Goal: Information Seeking & Learning: Learn about a topic

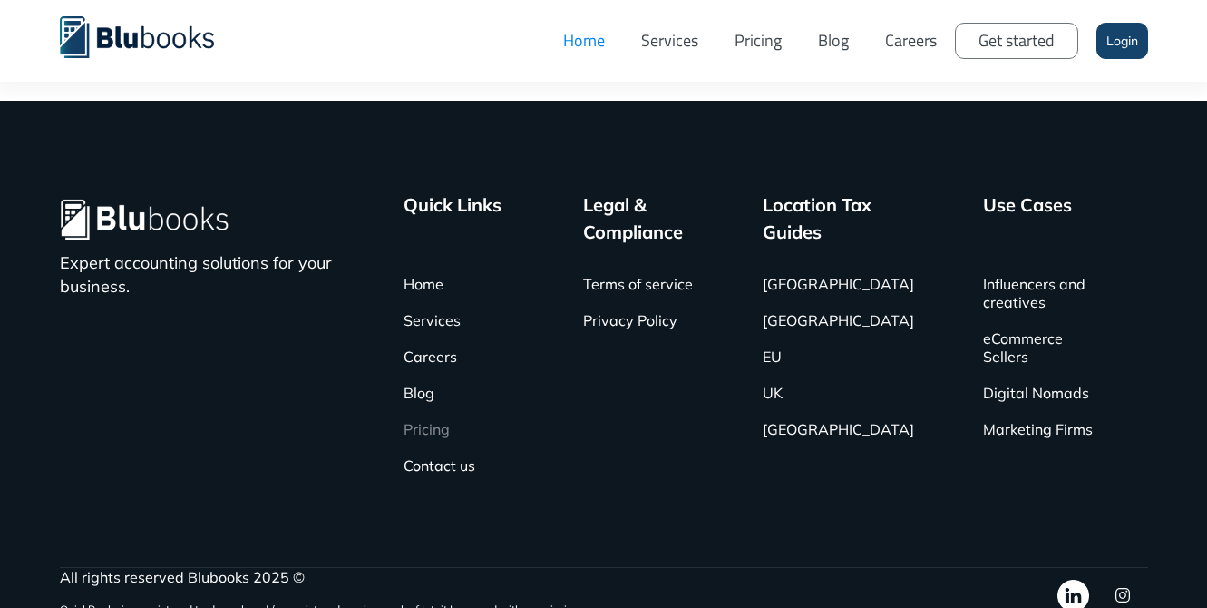
scroll to position [5975, 0]
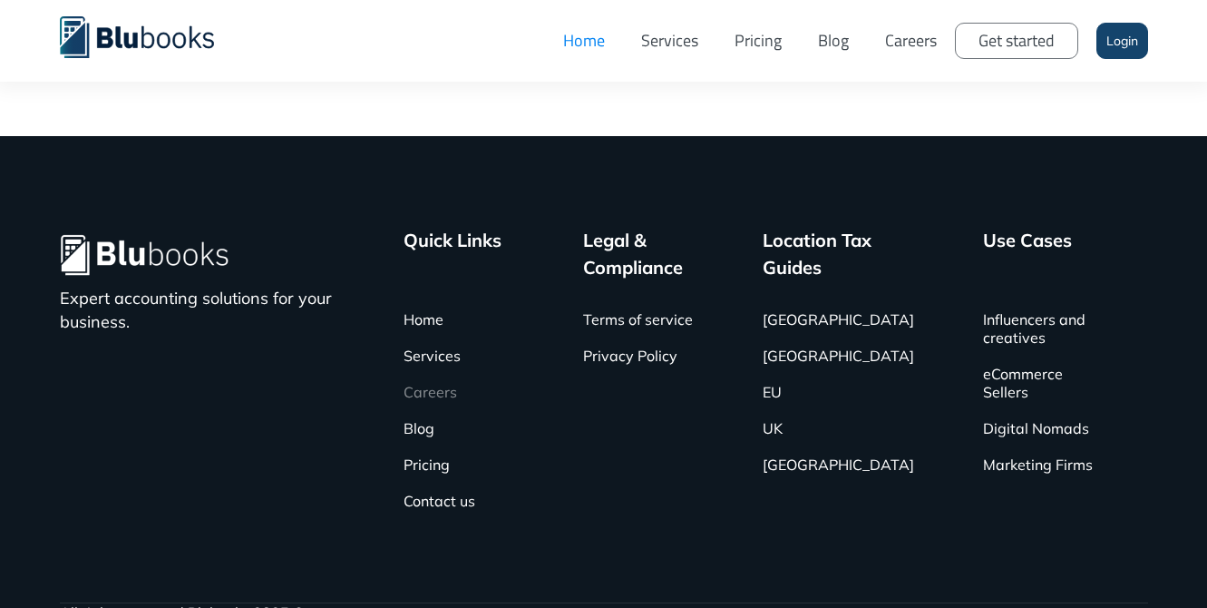
click at [446, 374] on link "Careers" at bounding box center [431, 392] width 54 height 36
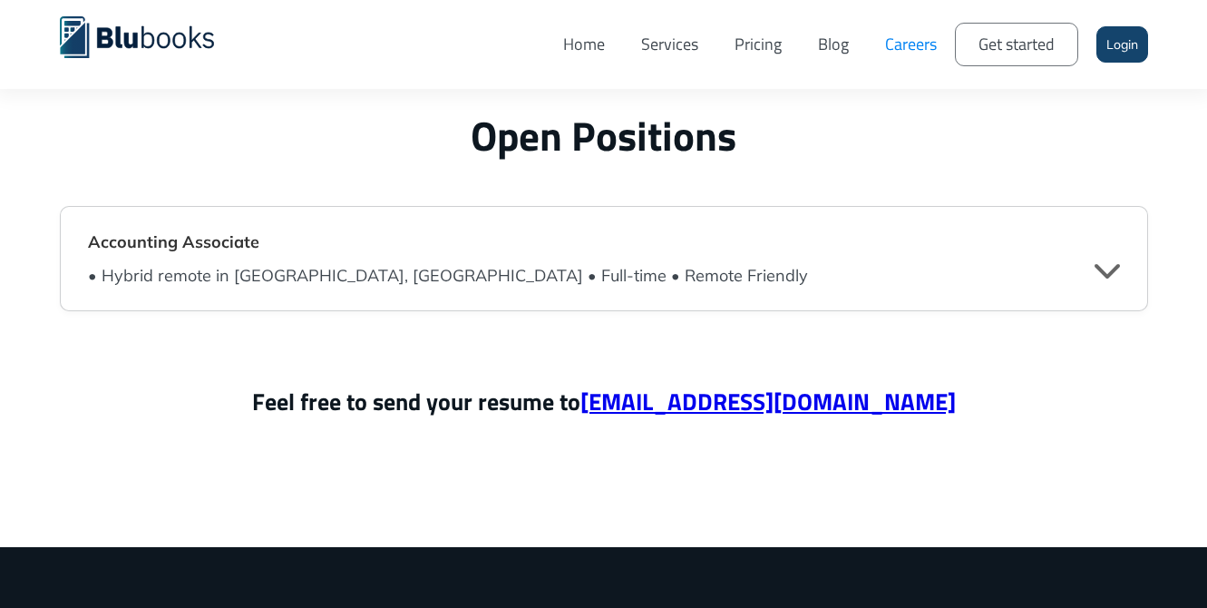
scroll to position [4415, 0]
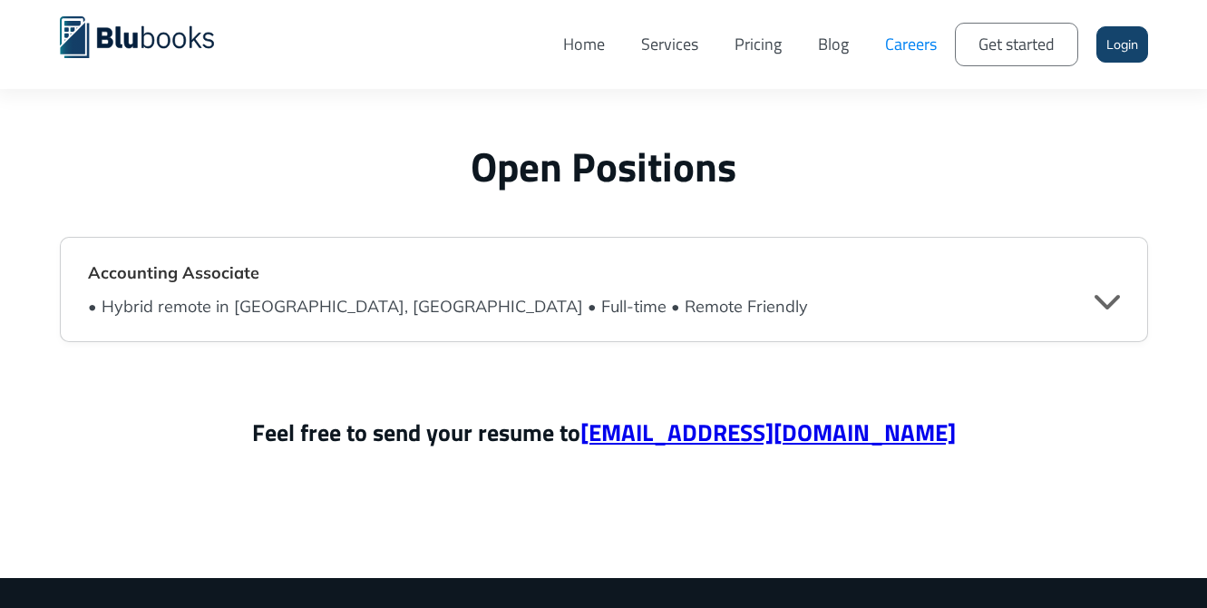
click at [1118, 296] on div "" at bounding box center [1107, 300] width 25 height 27
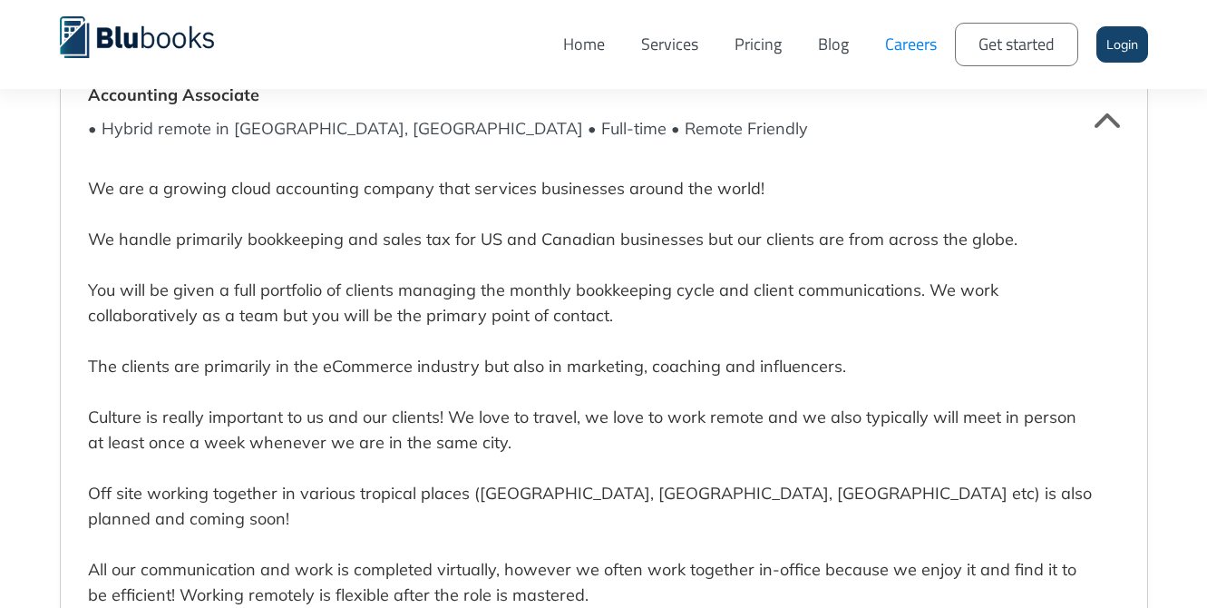
scroll to position [4621, 0]
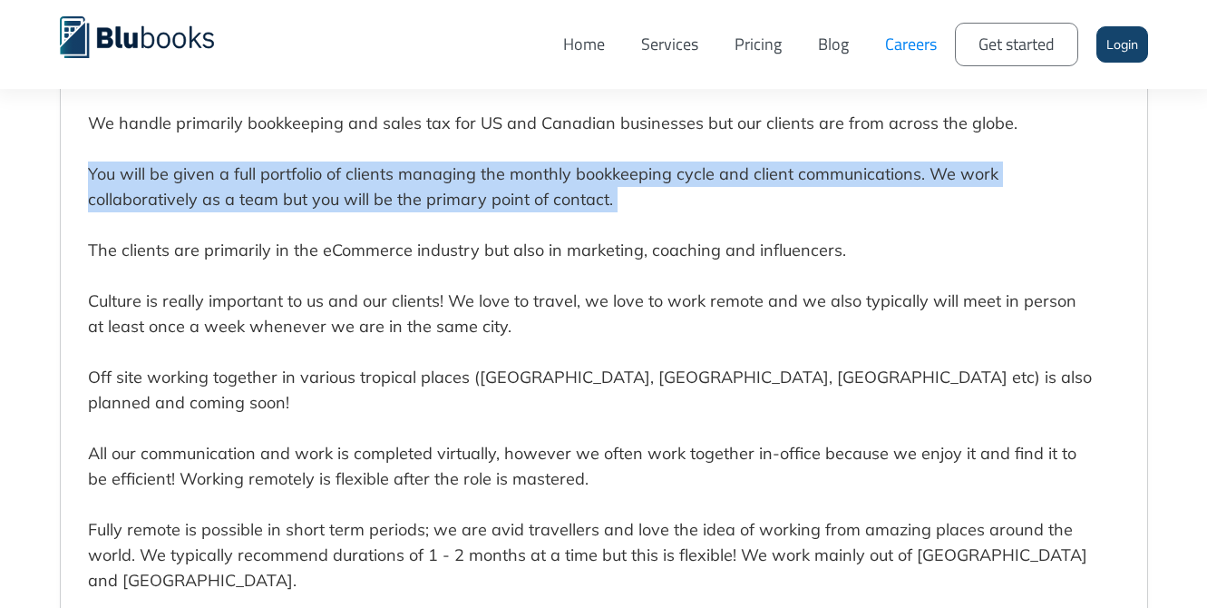
scroll to position [4725, 0]
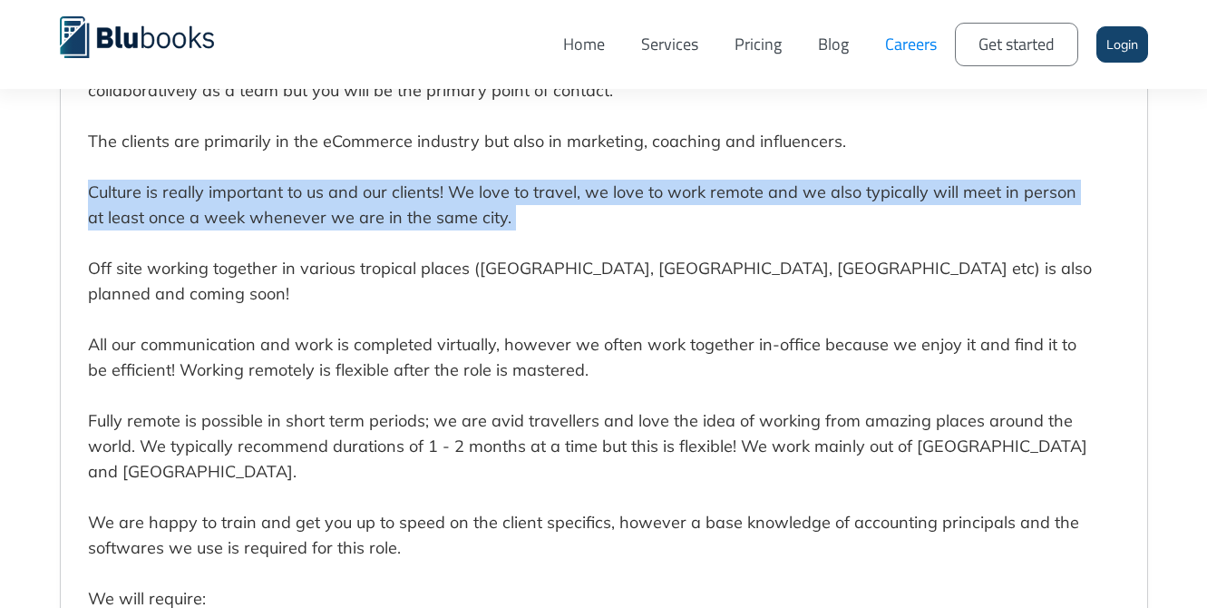
scroll to position [4818, 0]
click at [439, 266] on p "We are a growing cloud accounting company that services businesses around the w…" at bounding box center [590, 585] width 1005 height 1320
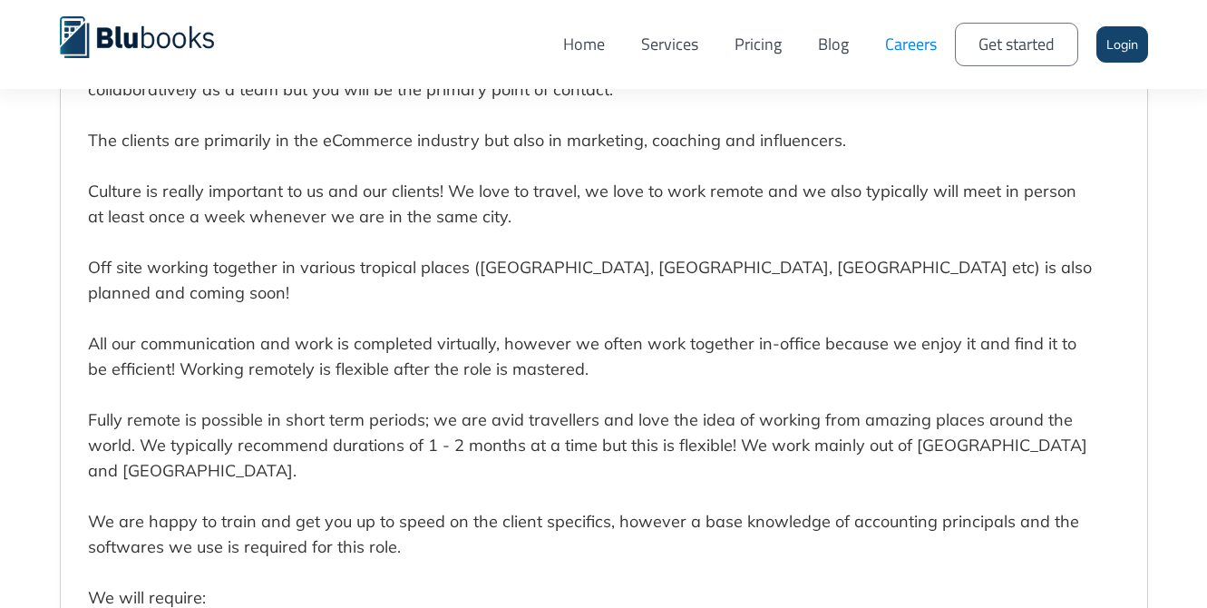
click at [439, 266] on p "We are a growing cloud accounting company that services businesses around the w…" at bounding box center [590, 585] width 1005 height 1320
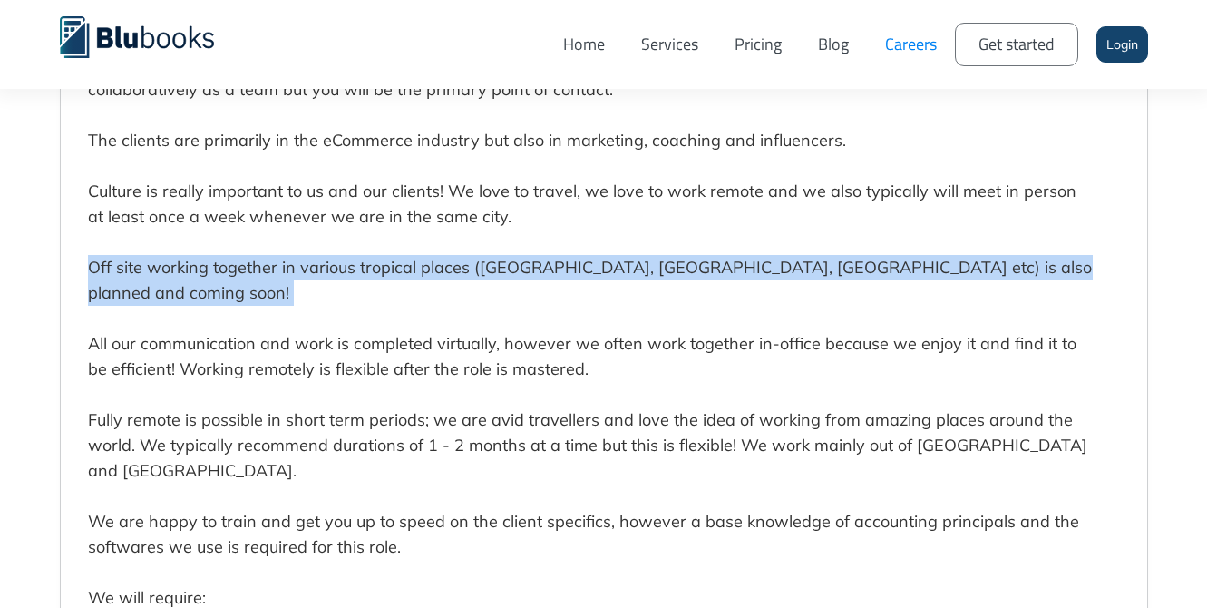
click at [439, 266] on p "We are a growing cloud accounting company that services businesses around the w…" at bounding box center [590, 585] width 1005 height 1320
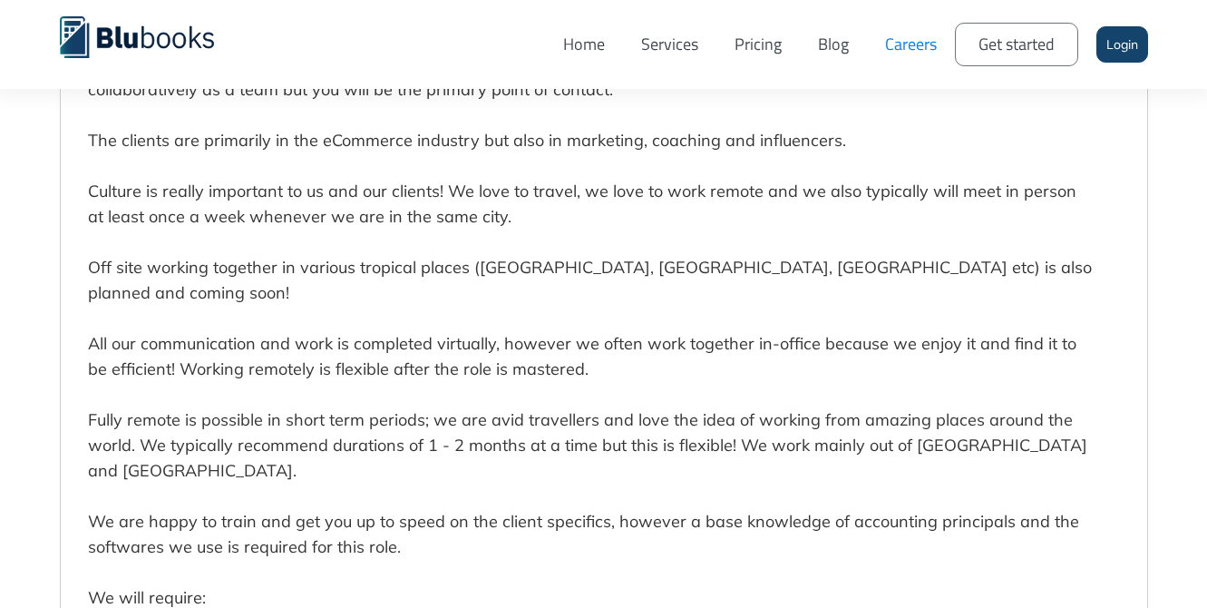
click at [439, 266] on p "We are a growing cloud accounting company that services businesses around the w…" at bounding box center [590, 585] width 1005 height 1320
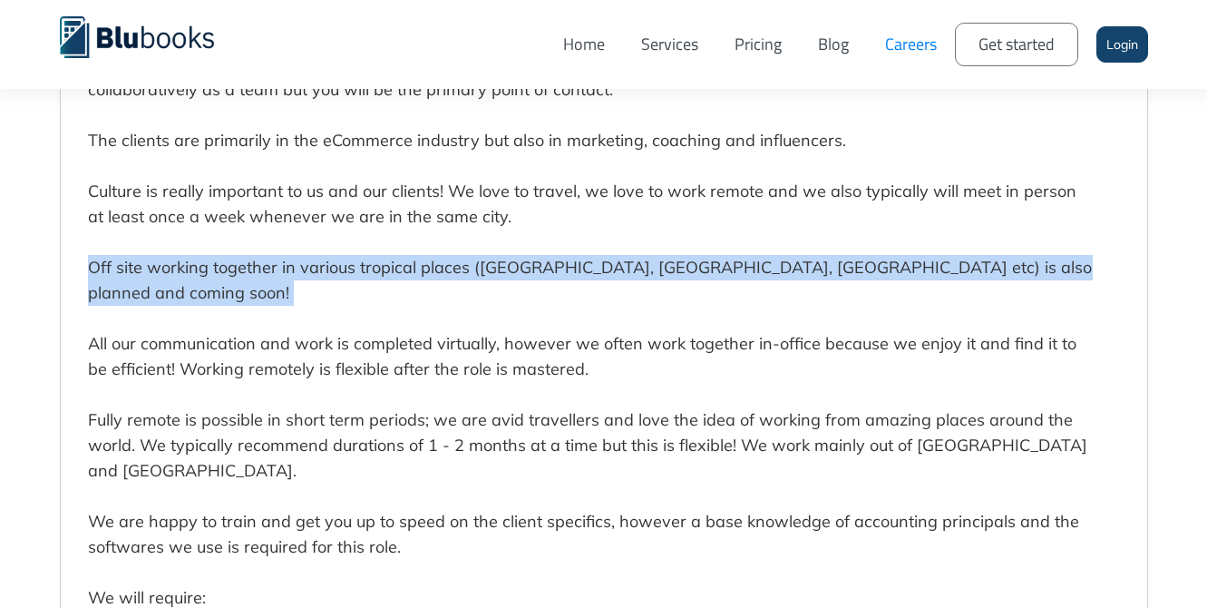
click at [422, 326] on p "We are a growing cloud accounting company that services businesses around the w…" at bounding box center [590, 585] width 1005 height 1320
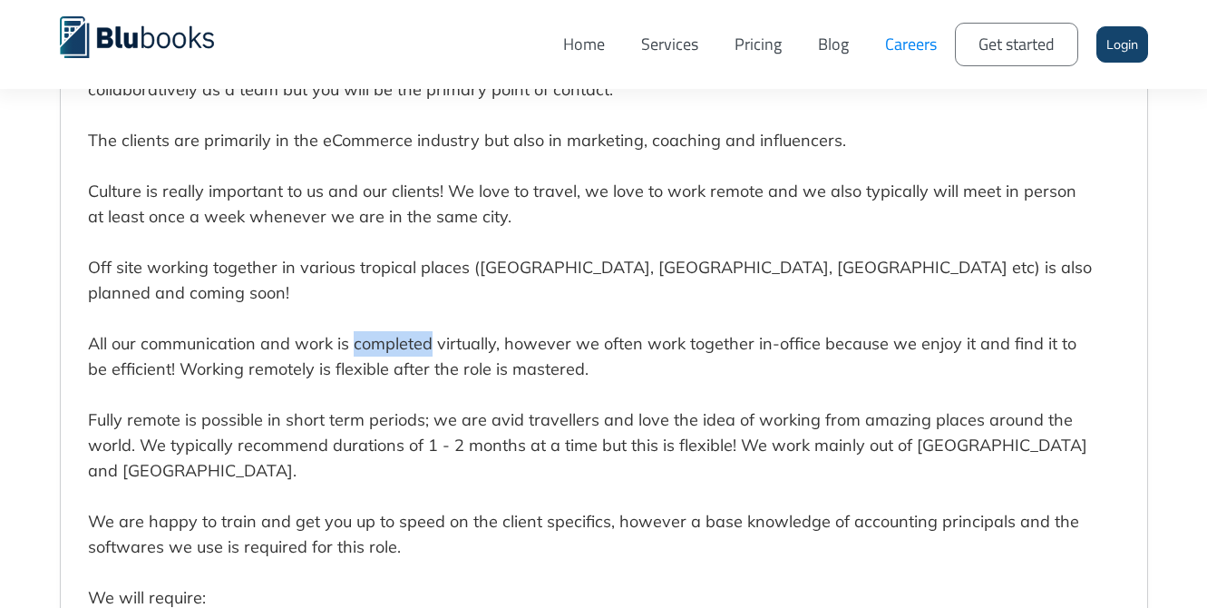
click at [422, 326] on p "We are a growing cloud accounting company that services businesses around the w…" at bounding box center [590, 585] width 1005 height 1320
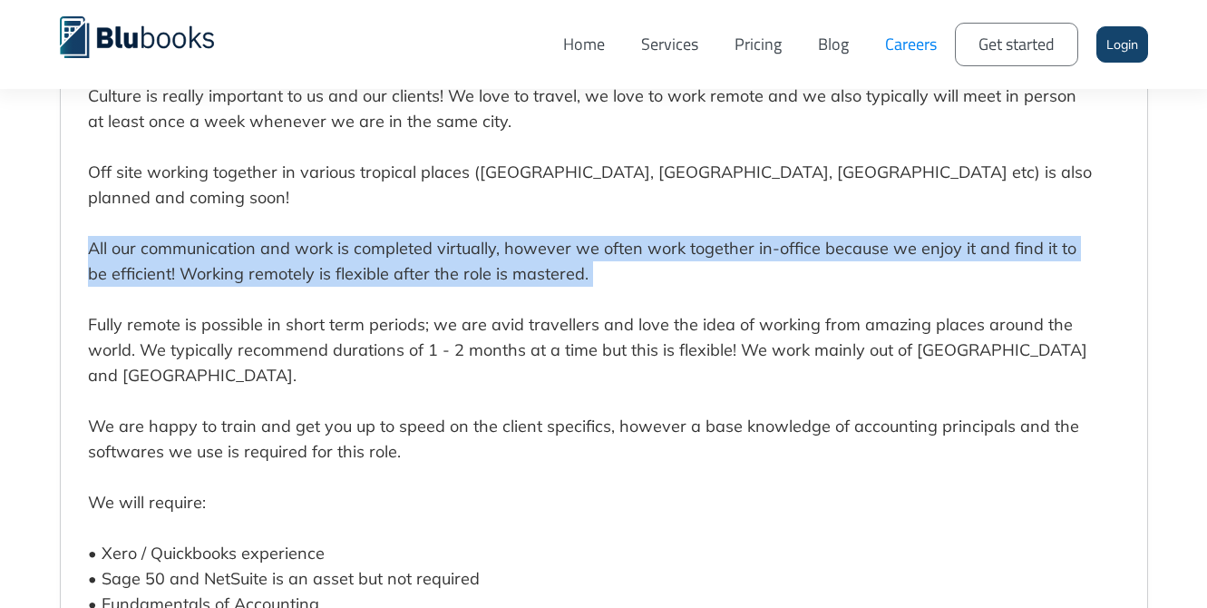
scroll to position [4914, 0]
click at [422, 326] on p "We are a growing cloud accounting company that services businesses around the w…" at bounding box center [590, 489] width 1005 height 1320
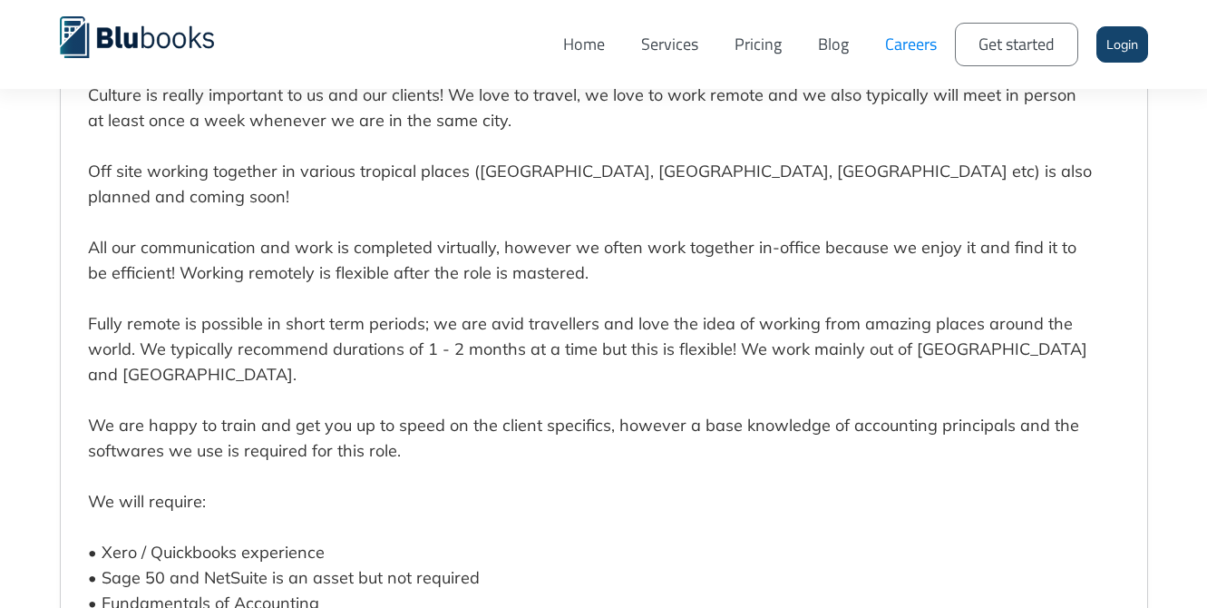
click at [422, 326] on p "We are a growing cloud accounting company that services businesses around the w…" at bounding box center [590, 489] width 1005 height 1320
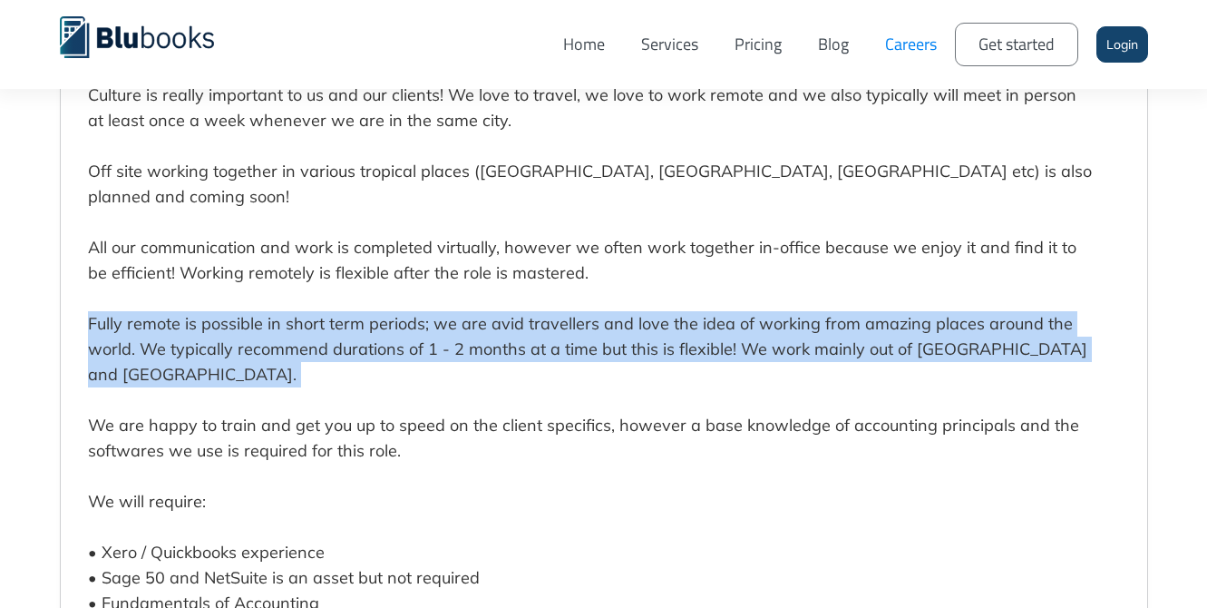
click at [422, 326] on p "We are a growing cloud accounting company that services businesses around the w…" at bounding box center [590, 489] width 1005 height 1320
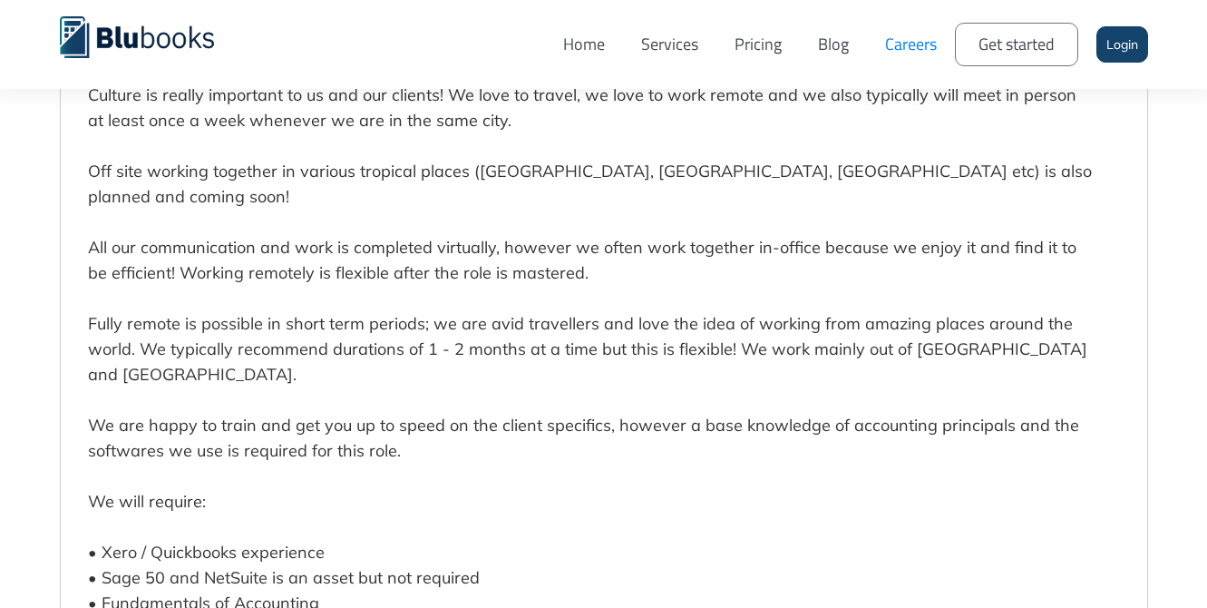
click at [422, 326] on p "We are a growing cloud accounting company that services businesses around the w…" at bounding box center [590, 489] width 1005 height 1320
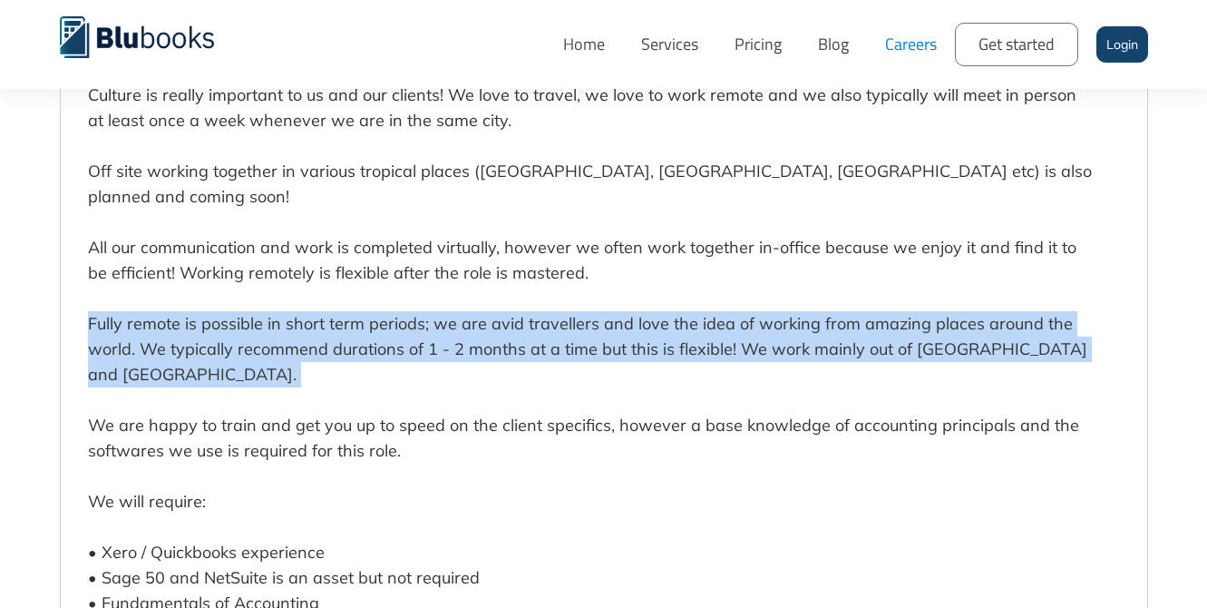
click at [422, 326] on p "We are a growing cloud accounting company that services businesses around the w…" at bounding box center [590, 489] width 1005 height 1320
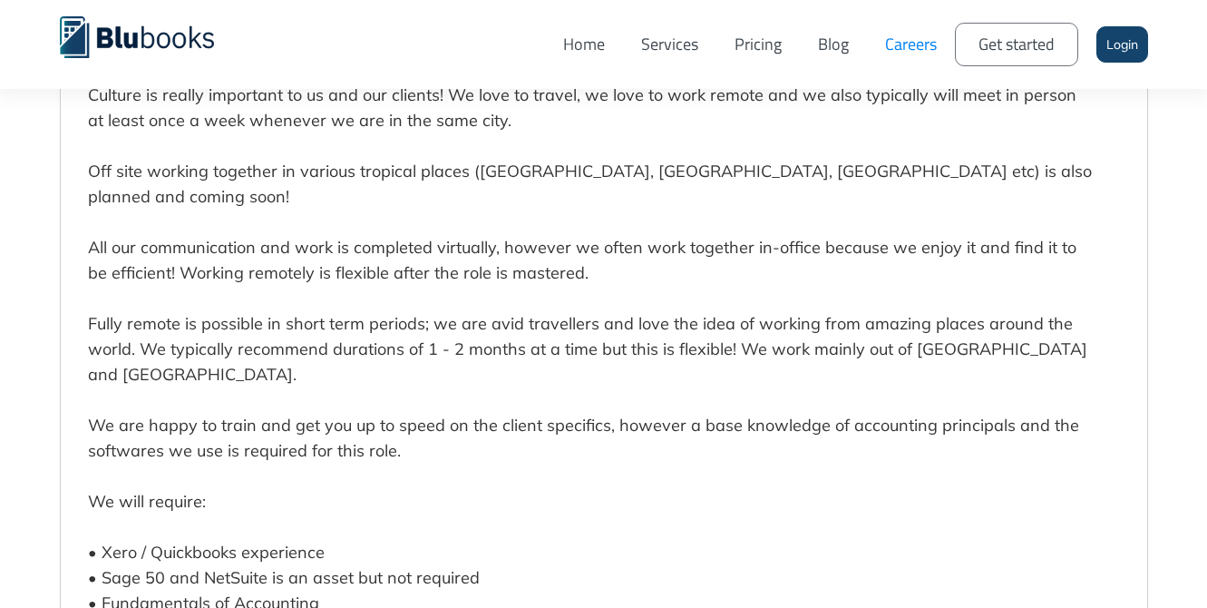
click at [422, 326] on p "We are a growing cloud accounting company that services businesses around the w…" at bounding box center [590, 489] width 1005 height 1320
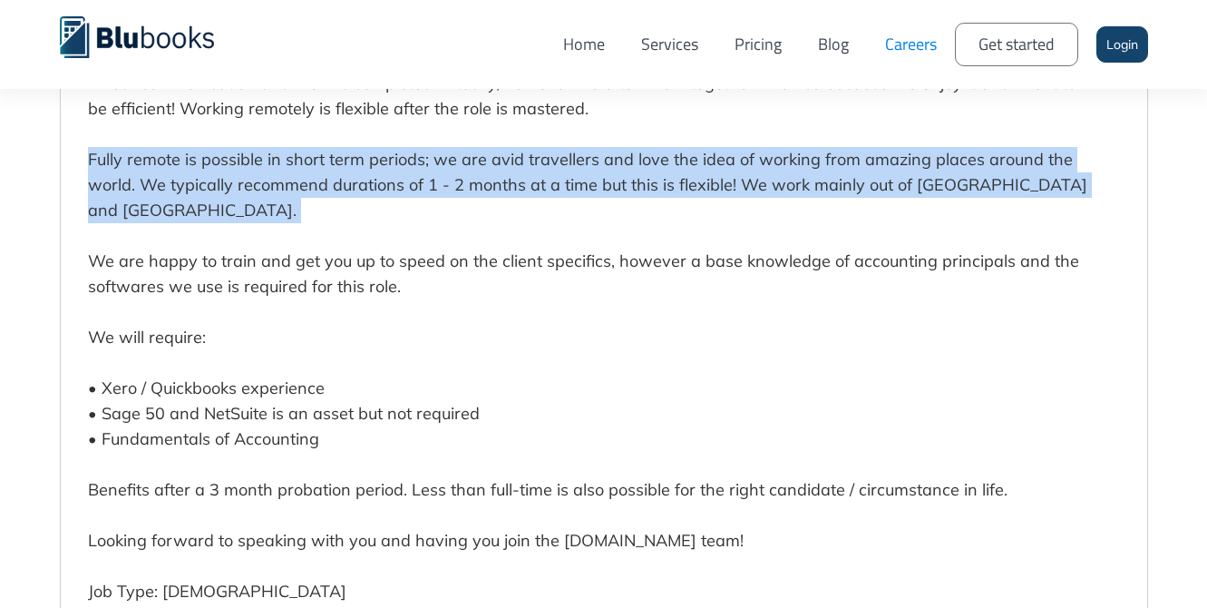
scroll to position [5083, 0]
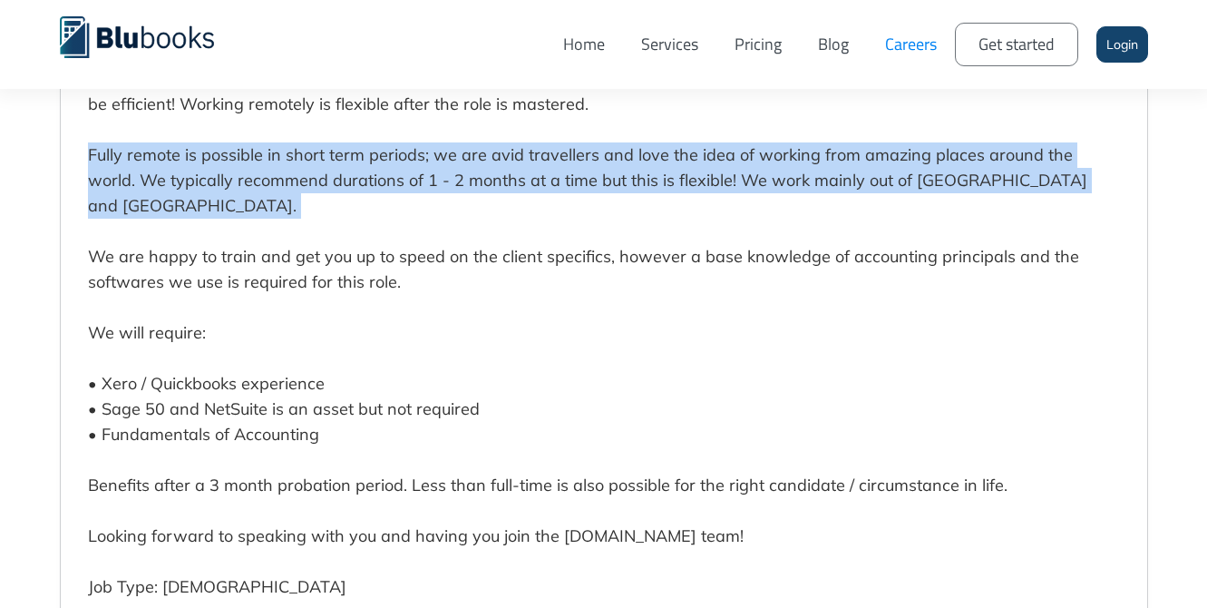
click at [334, 229] on p "We are a growing cloud accounting company that services businesses around the w…" at bounding box center [590, 320] width 1005 height 1320
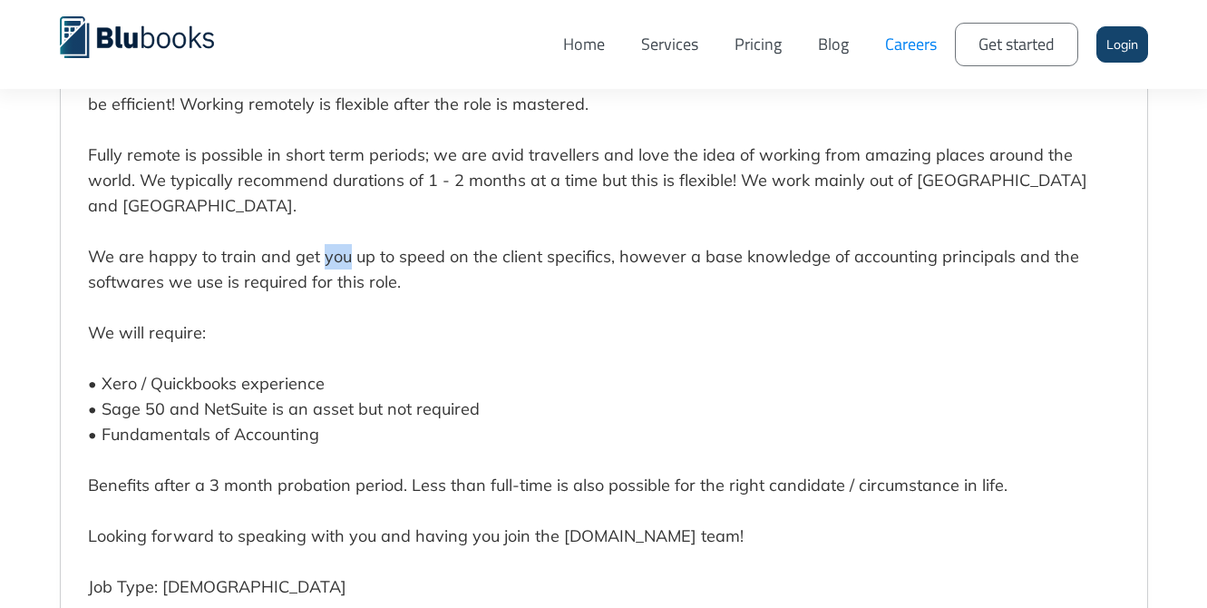
click at [334, 229] on p "We are a growing cloud accounting company that services businesses around the w…" at bounding box center [590, 320] width 1005 height 1320
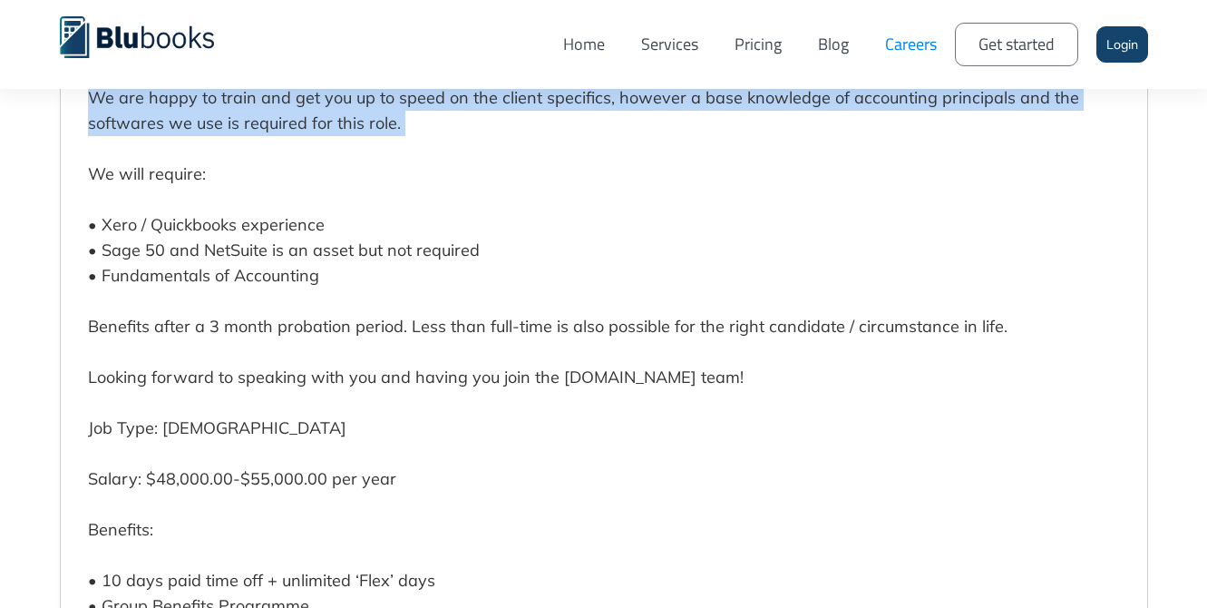
scroll to position [5248, 0]
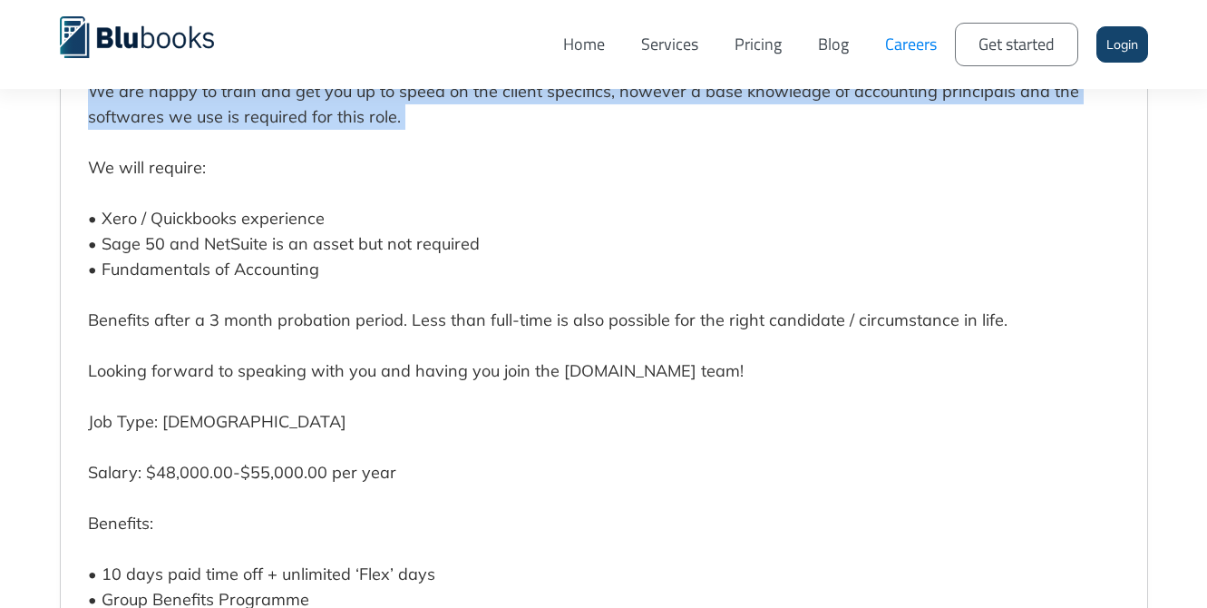
click at [272, 192] on p "We are a growing cloud accounting company that services businesses around the w…" at bounding box center [590, 155] width 1005 height 1320
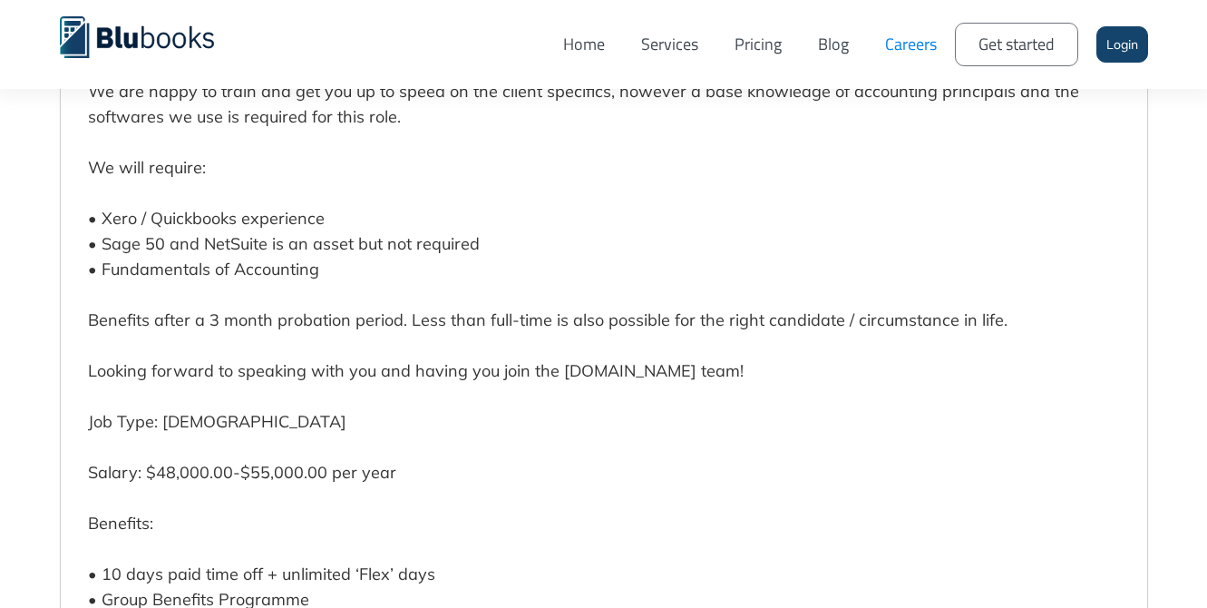
click at [272, 192] on p "We are a growing cloud accounting company that services businesses around the w…" at bounding box center [590, 155] width 1005 height 1320
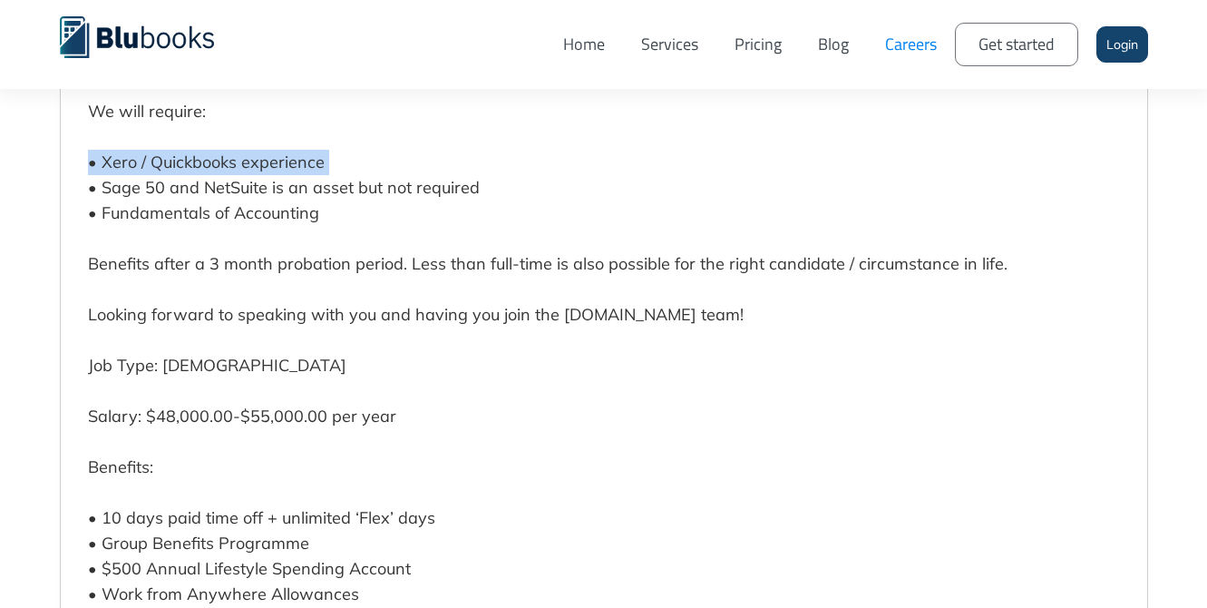
scroll to position [5308, 0]
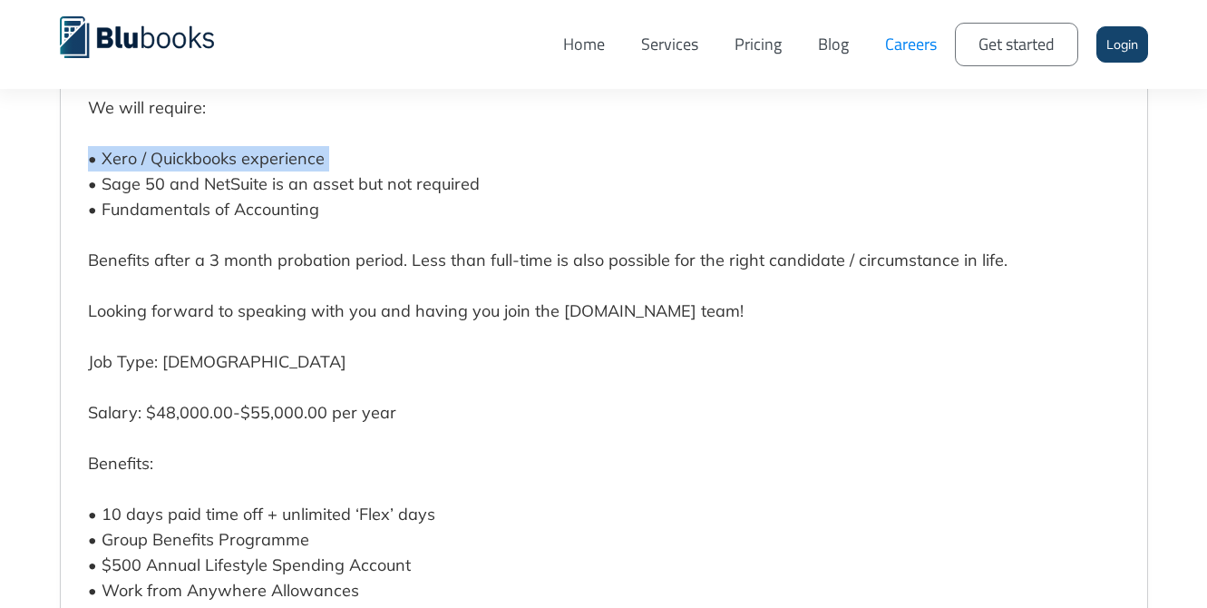
click at [291, 239] on p "We are a growing cloud accounting company that services businesses around the w…" at bounding box center [590, 95] width 1005 height 1320
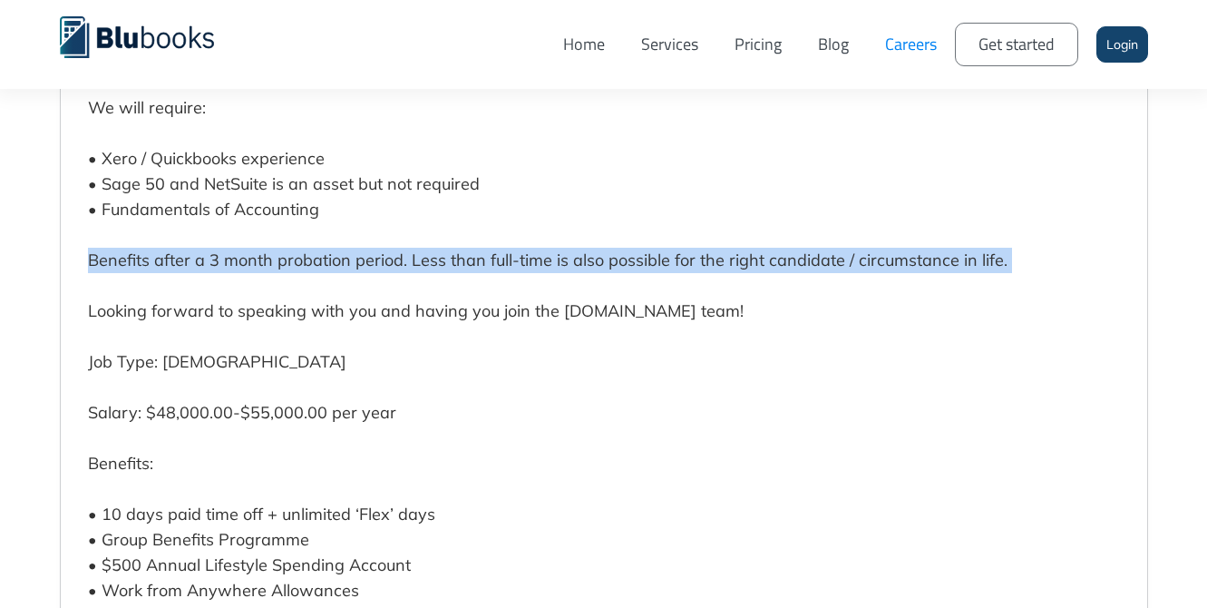
click at [291, 239] on p "We are a growing cloud accounting company that services businesses around the w…" at bounding box center [590, 95] width 1005 height 1320
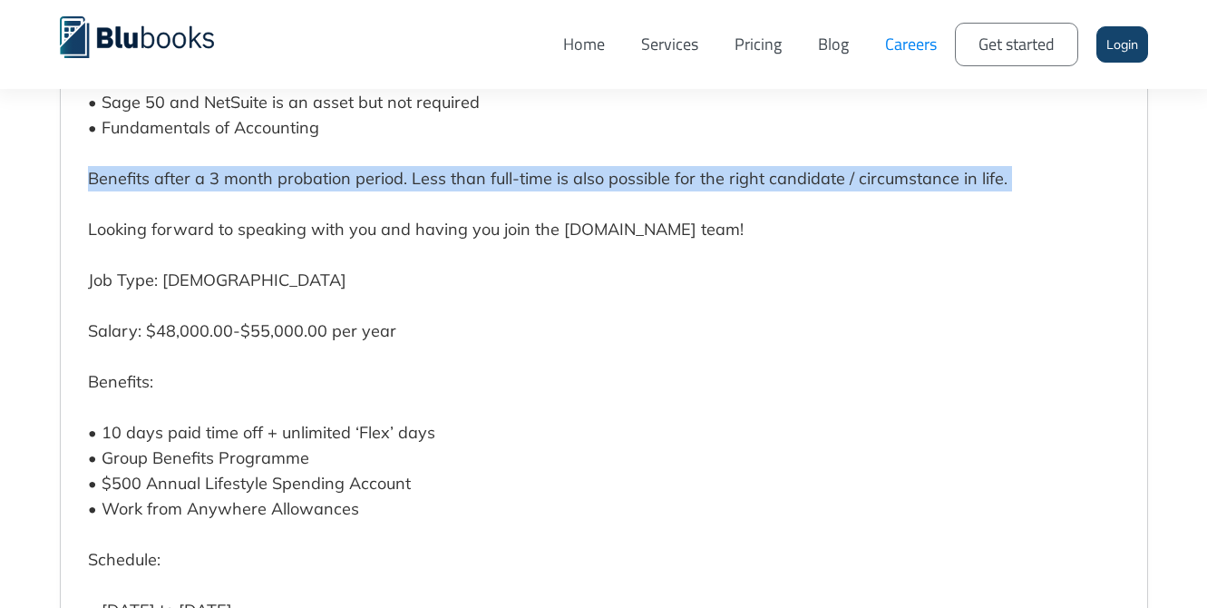
scroll to position [5393, 0]
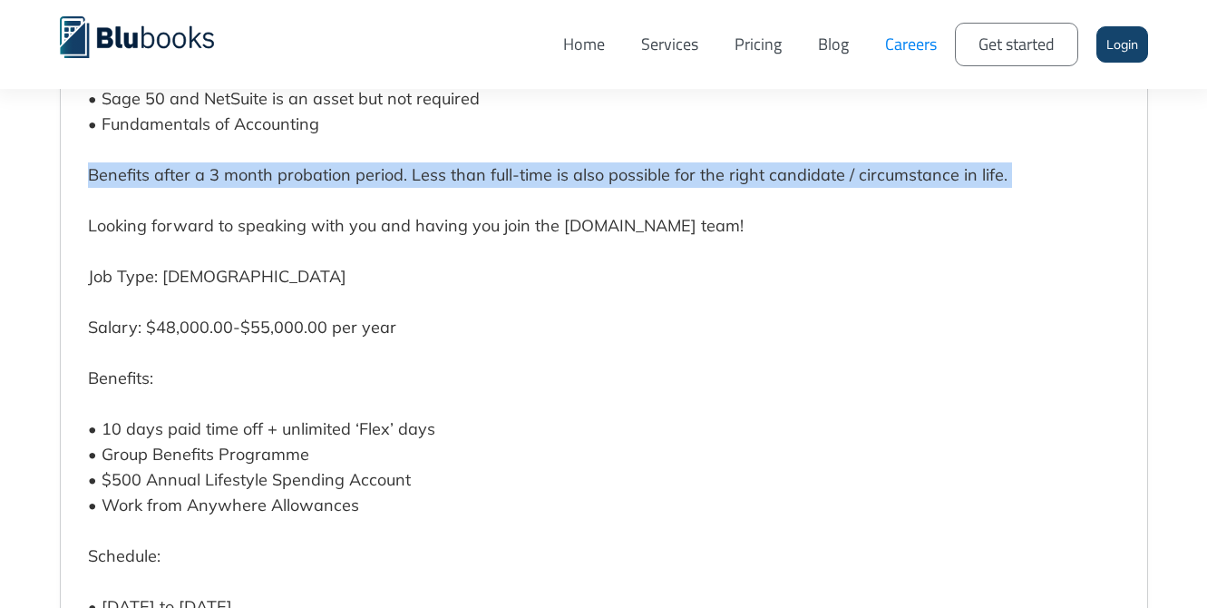
click at [270, 202] on p "We are a growing cloud accounting company that services businesses around the w…" at bounding box center [590, 10] width 1005 height 1320
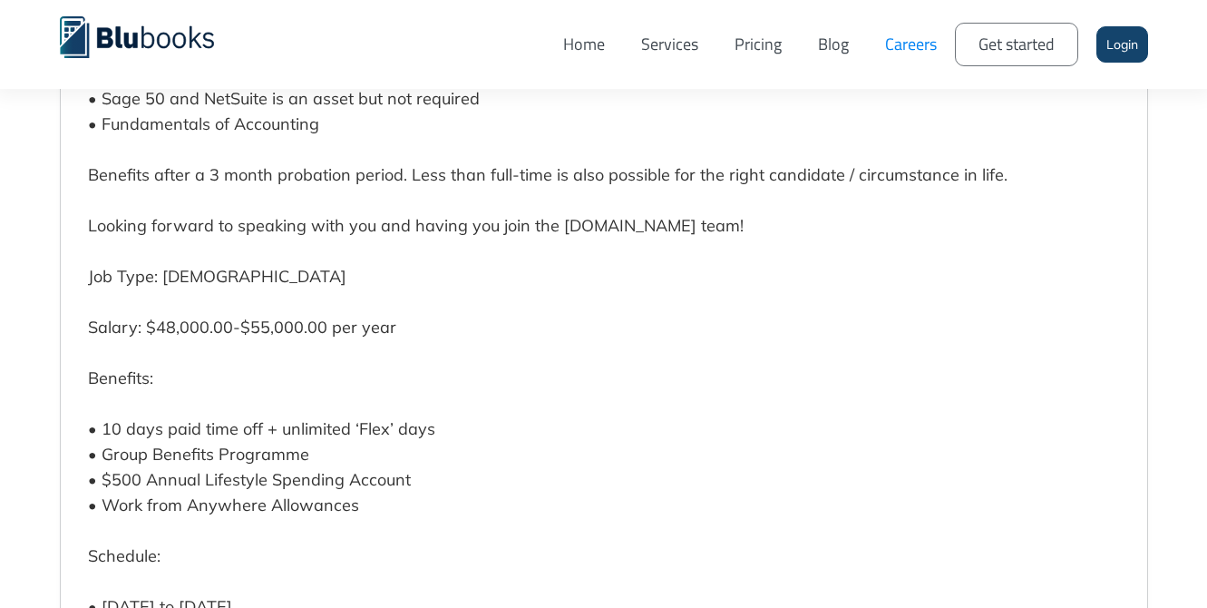
click at [270, 202] on p "We are a growing cloud accounting company that services businesses around the w…" at bounding box center [590, 10] width 1005 height 1320
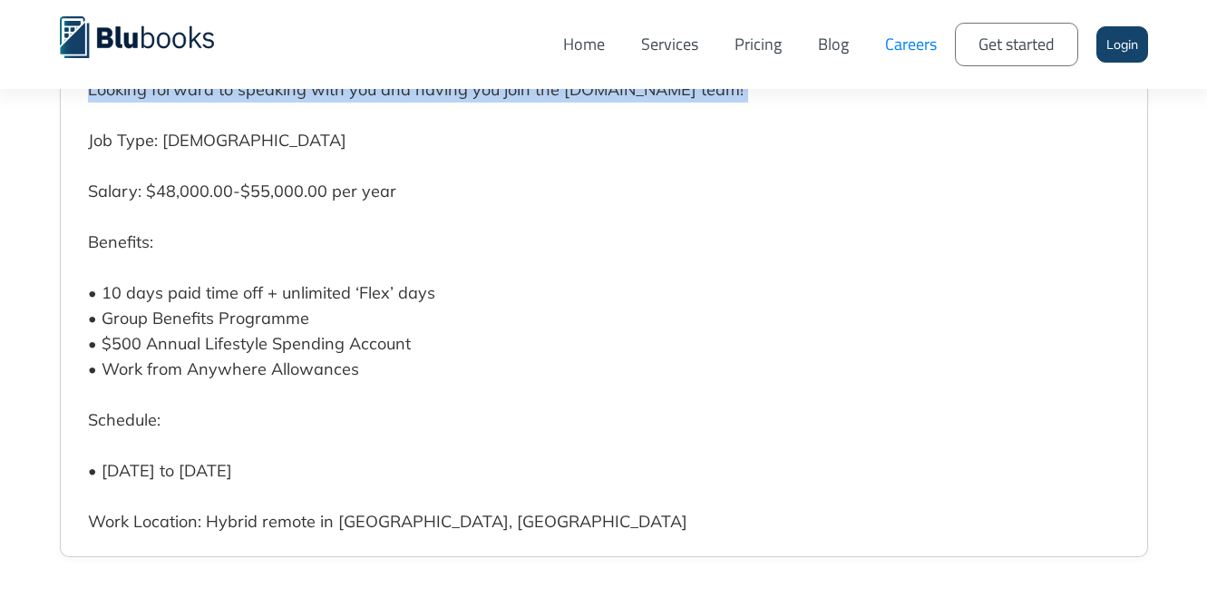
scroll to position [5545, 0]
